Goal: Information Seeking & Learning: Learn about a topic

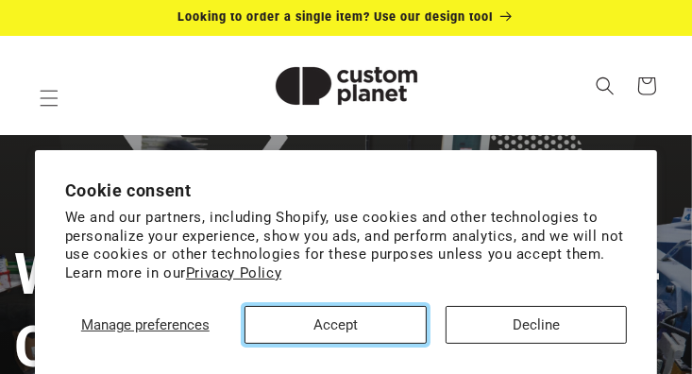
click at [314, 332] on button "Accept" at bounding box center [335, 325] width 182 height 38
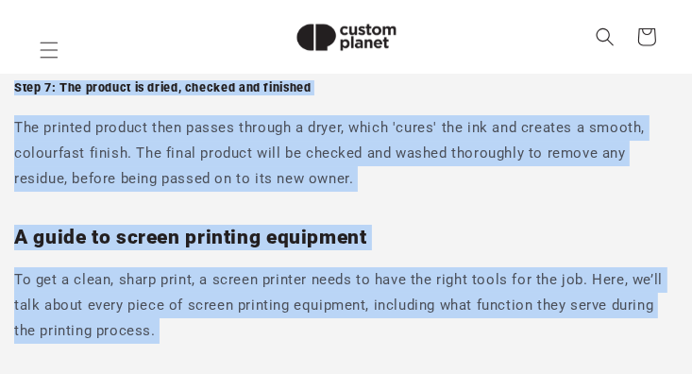
scroll to position [3471, 0]
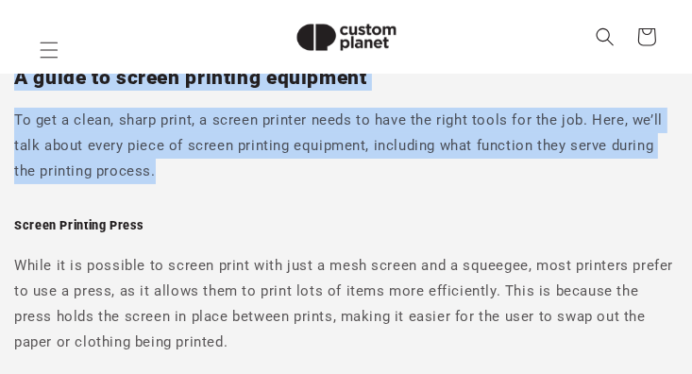
drag, startPoint x: 14, startPoint y: 123, endPoint x: 176, endPoint y: 171, distance: 168.4
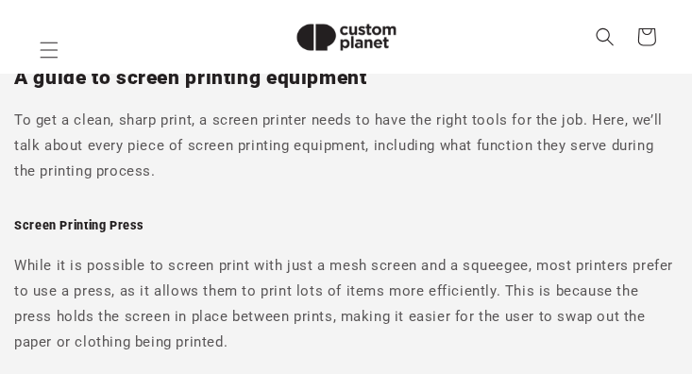
drag, startPoint x: 176, startPoint y: 171, endPoint x: 229, endPoint y: 241, distance: 88.1
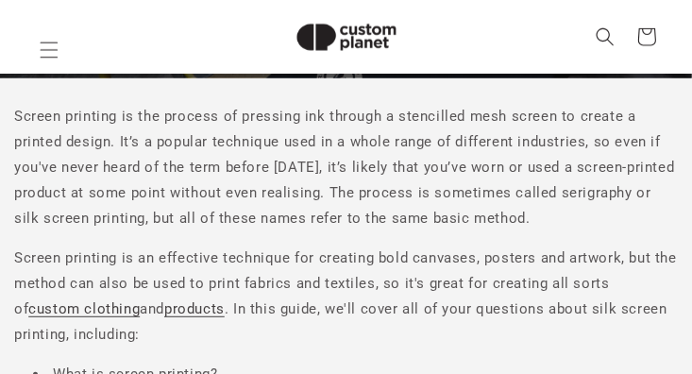
scroll to position [455, 0]
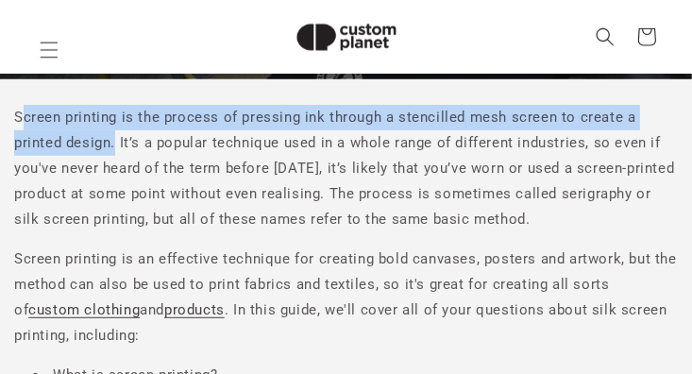
drag, startPoint x: 19, startPoint y: 114, endPoint x: 116, endPoint y: 140, distance: 100.5
click at [116, 140] on p "Screen printing is the process of pressing ink through a stencilled mesh screen…" at bounding box center [345, 168] width 663 height 127
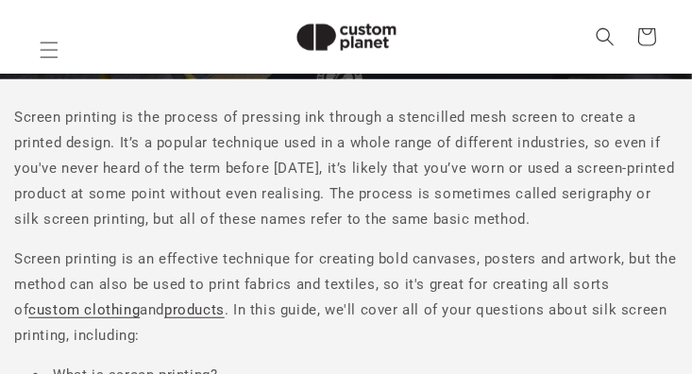
click at [17, 116] on p "Screen printing is the process of pressing ink through a stencilled mesh screen…" at bounding box center [345, 168] width 663 height 127
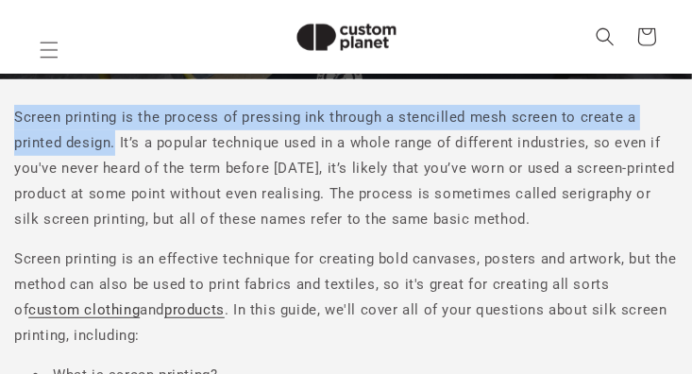
drag, startPoint x: 14, startPoint y: 114, endPoint x: 114, endPoint y: 146, distance: 105.0
click at [114, 146] on p "Screen printing is the process of pressing ink through a stencilled mesh screen…" at bounding box center [345, 168] width 663 height 127
copy p "Screen printing is the process of pressing ink through a stencilled mesh screen…"
